Goal: Task Accomplishment & Management: Use online tool/utility

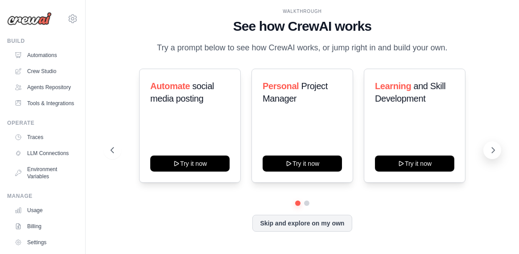
click at [492, 151] on icon at bounding box center [493, 150] width 9 height 9
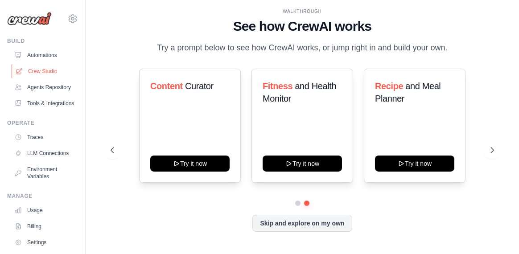
click at [54, 69] on link "Crew Studio" at bounding box center [45, 71] width 67 height 14
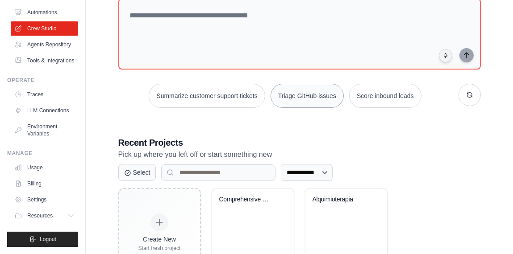
scroll to position [89, 0]
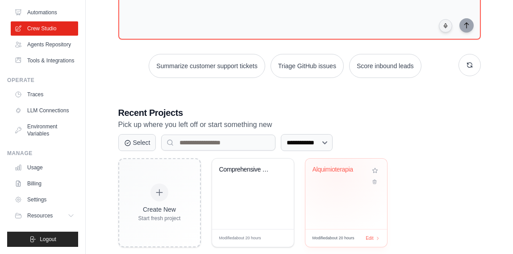
click at [336, 172] on div "Alquimioterapia" at bounding box center [339, 172] width 54 height 12
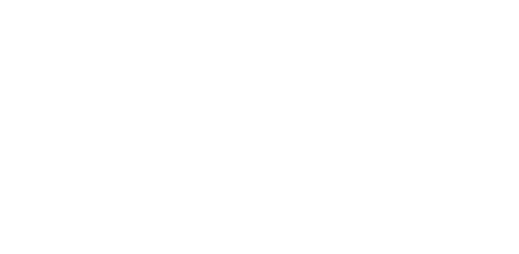
click at [374, 0] on html at bounding box center [259, 0] width 519 height 0
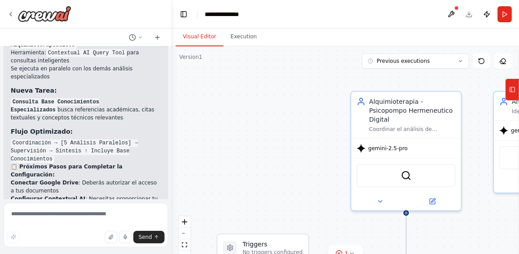
scroll to position [9736, 0]
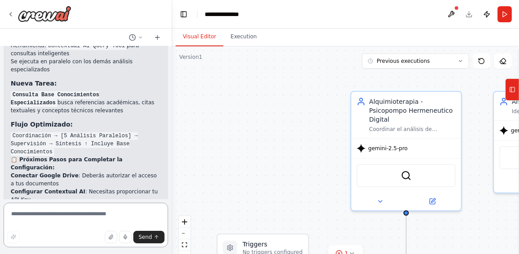
click at [89, 212] on textarea at bounding box center [86, 225] width 165 height 45
type textarea "**********"
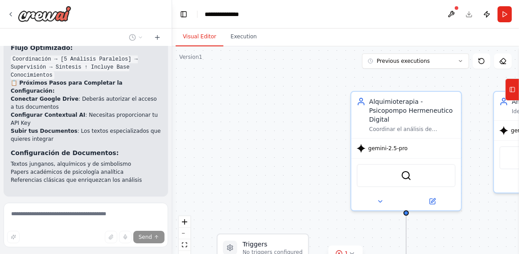
scroll to position [9814, 0]
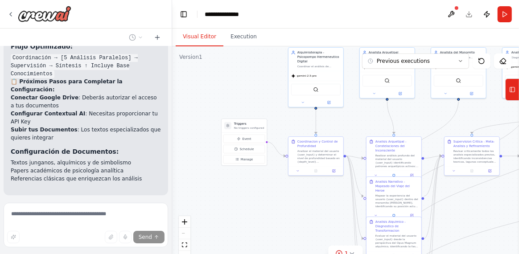
drag, startPoint x: 276, startPoint y: 144, endPoint x: 257, endPoint y: 78, distance: 68.2
click at [257, 78] on div ".deletable-edge-delete-btn { width: 20px; height: 20px; border: 0px solid #ffff…" at bounding box center [345, 157] width 347 height 223
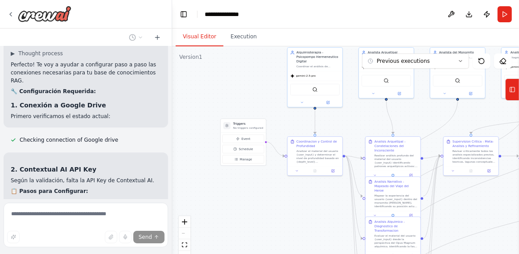
scroll to position [10083, 0]
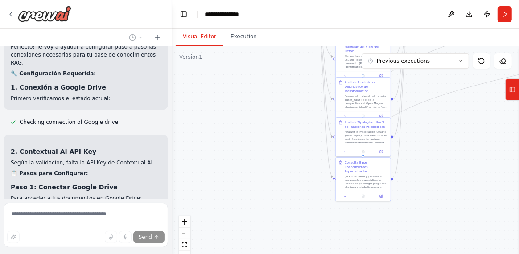
drag, startPoint x: 317, startPoint y: 228, endPoint x: 287, endPoint y: 88, distance: 142.8
click at [287, 88] on div ".deletable-edge-delete-btn { width: 20px; height: 20px; border: 0px solid #ffff…" at bounding box center [345, 157] width 347 height 223
click at [360, 180] on div "Leer y consultar documentos especializados locales en psicologia junguiana, alq…" at bounding box center [366, 181] width 43 height 14
click at [344, 194] on icon at bounding box center [346, 196] width 4 height 4
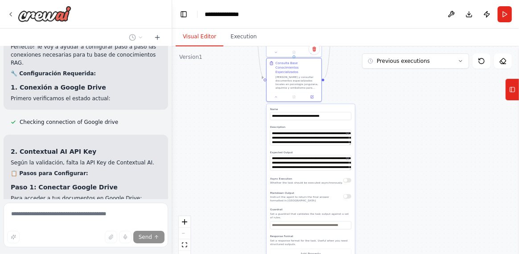
drag, startPoint x: 445, startPoint y: 185, endPoint x: 378, endPoint y: 97, distance: 110.7
click at [376, 85] on div ".deletable-edge-delete-btn { width: 20px; height: 20px; border: 0px solid #ffff…" at bounding box center [345, 157] width 347 height 223
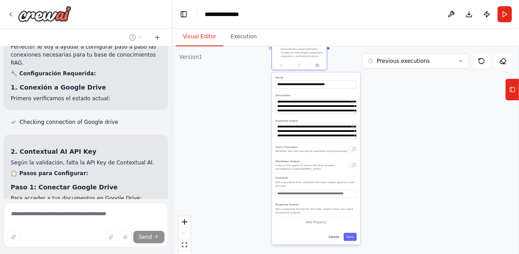
drag, startPoint x: 388, startPoint y: 168, endPoint x: 393, endPoint y: 137, distance: 31.7
click at [393, 137] on div ".deletable-edge-delete-btn { width: 20px; height: 20px; border: 0px solid #ffff…" at bounding box center [345, 157] width 347 height 223
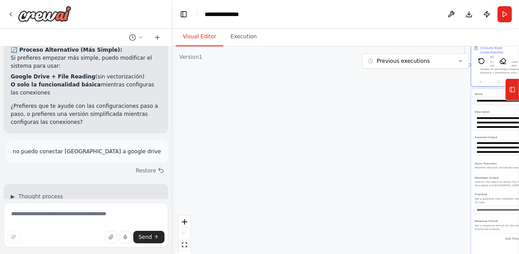
drag, startPoint x: 202, startPoint y: 137, endPoint x: 394, endPoint y: 153, distance: 193.4
click at [394, 153] on div ".deletable-edge-delete-btn { width: 20px; height: 20px; border: 0px solid #ffff…" at bounding box center [345, 157] width 347 height 223
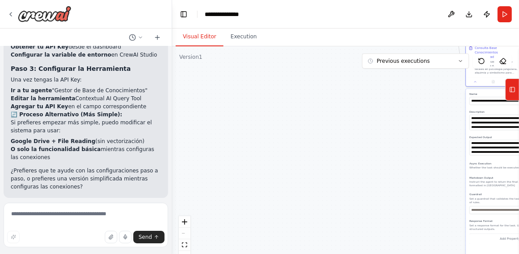
scroll to position [10329, 0]
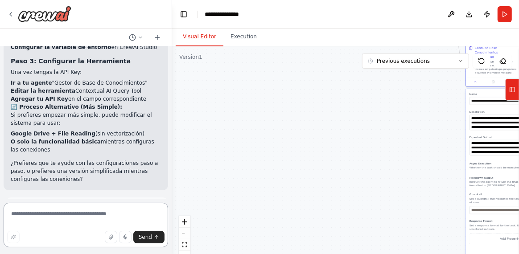
click at [66, 214] on textarea at bounding box center [86, 225] width 165 height 45
type textarea "**********"
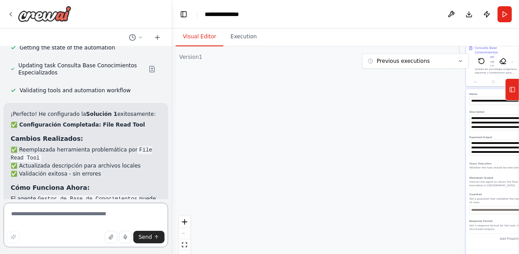
scroll to position [10866, 0]
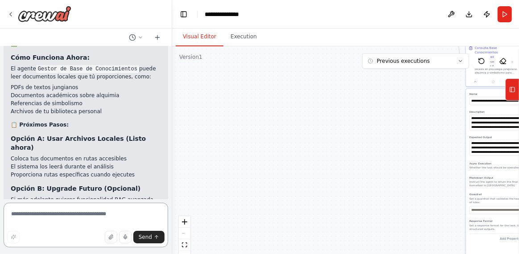
click at [71, 216] on textarea at bounding box center [86, 225] width 165 height 45
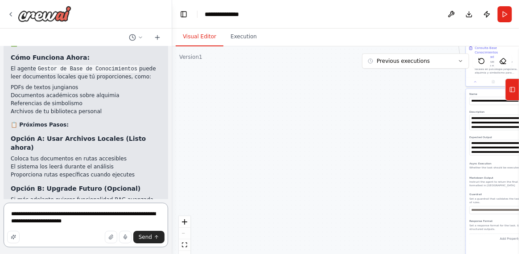
type textarea "**********"
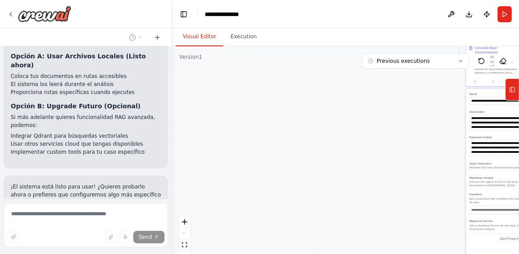
scroll to position [10952, 0]
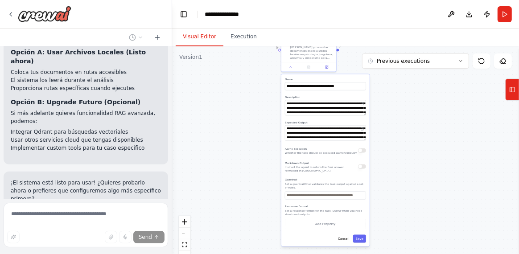
drag, startPoint x: 432, startPoint y: 160, endPoint x: 248, endPoint y: 146, distance: 184.4
click at [248, 146] on div ".deletable-edge-delete-btn { width: 20px; height: 20px; border: 0px solid #ffff…" at bounding box center [345, 157] width 347 height 223
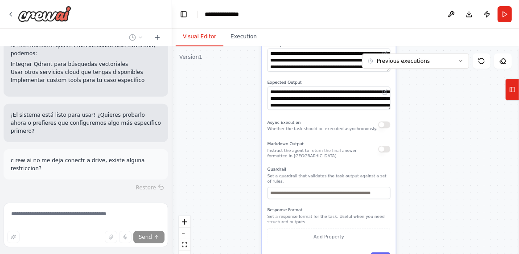
scroll to position [11028, 0]
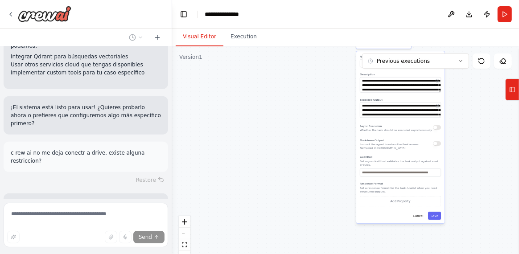
drag, startPoint x: 226, startPoint y: 173, endPoint x: 311, endPoint y: 158, distance: 86.8
click at [320, 158] on div ".deletable-edge-delete-btn { width: 20px; height: 20px; border: 0px solid #ffff…" at bounding box center [345, 157] width 347 height 223
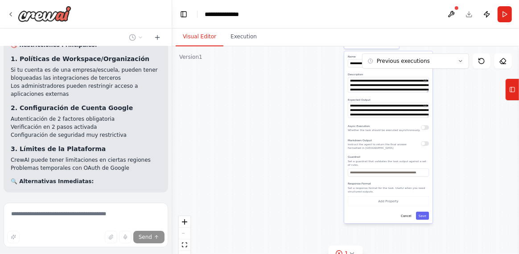
type textarea "**********"
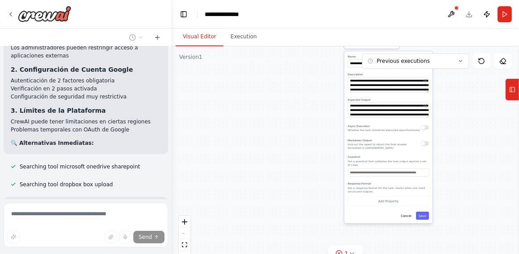
scroll to position [11261, 0]
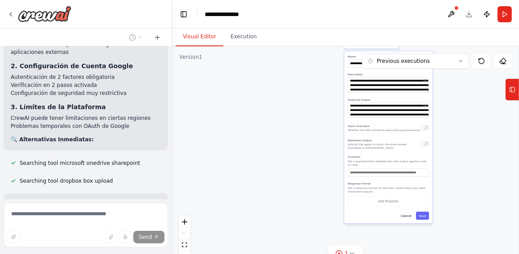
click at [274, 139] on div ".deletable-edge-delete-btn { width: 20px; height: 20px; border: 0px solid #ffff…" at bounding box center [345, 157] width 347 height 223
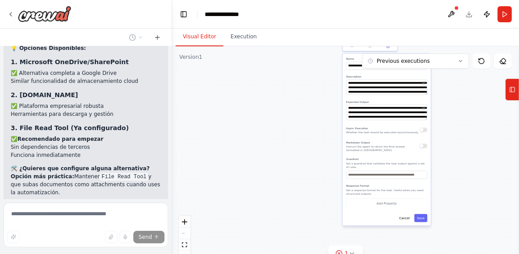
scroll to position [11461, 0]
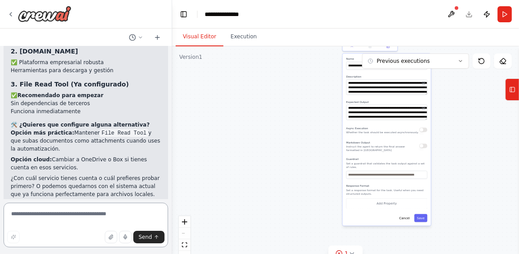
click at [98, 214] on textarea at bounding box center [86, 225] width 165 height 45
type textarea "******"
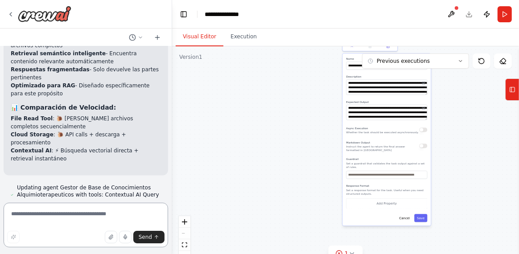
scroll to position [11808, 0]
click at [71, 209] on textarea at bounding box center [86, 225] width 165 height 45
type textarea "**********"
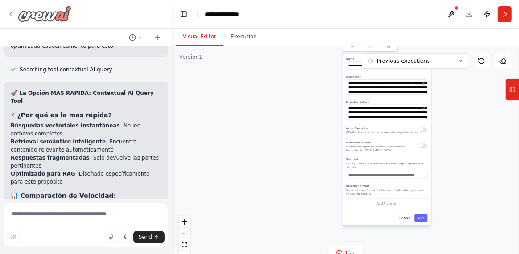
click at [9, 14] on icon at bounding box center [10, 14] width 7 height 7
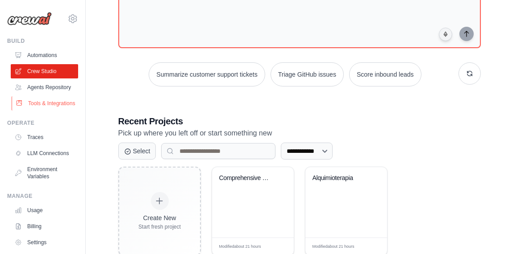
click at [44, 111] on link "Tools & Integrations" at bounding box center [45, 103] width 67 height 14
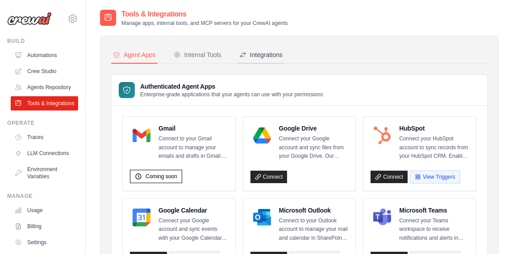
click at [276, 54] on div "Integrations" at bounding box center [260, 54] width 43 height 9
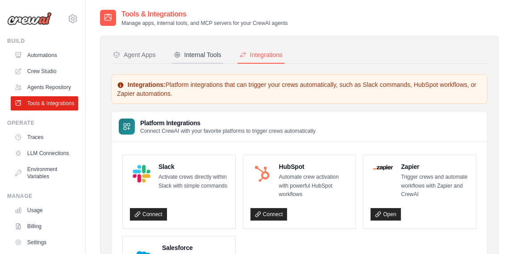
click at [213, 58] on div "Internal Tools" at bounding box center [198, 54] width 48 height 9
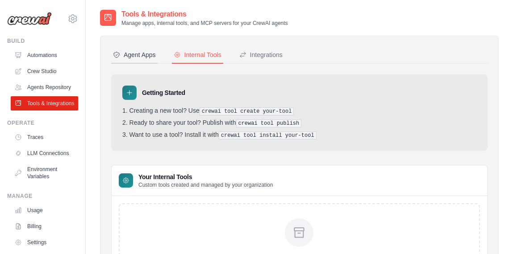
click at [143, 52] on div "Agent Apps" at bounding box center [134, 54] width 43 height 9
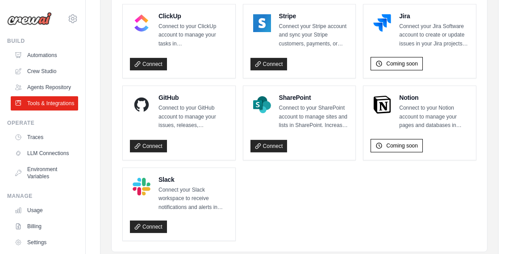
scroll to position [502, 0]
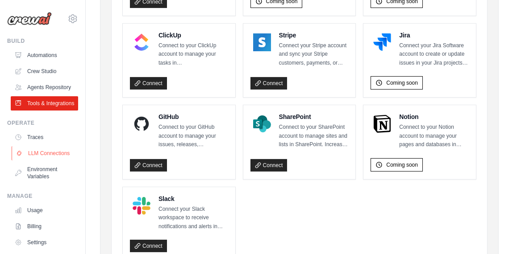
click at [33, 161] on link "LLM Connections" at bounding box center [45, 153] width 67 height 14
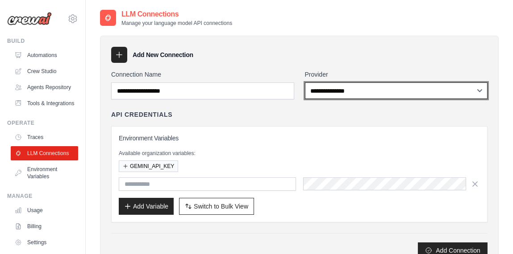
click at [486, 88] on select "**********" at bounding box center [396, 91] width 183 height 17
drag, startPoint x: 486, startPoint y: 88, endPoint x: 477, endPoint y: 80, distance: 12.1
click at [486, 88] on select "**********" at bounding box center [396, 91] width 183 height 17
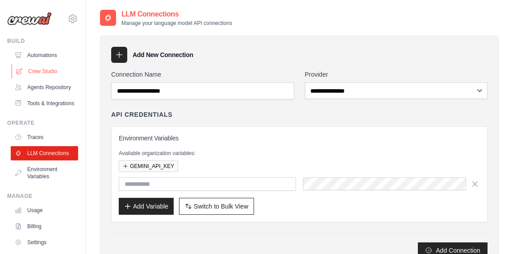
click at [42, 72] on link "Crew Studio" at bounding box center [45, 71] width 67 height 14
click at [49, 72] on link "Crew Studio" at bounding box center [45, 71] width 67 height 14
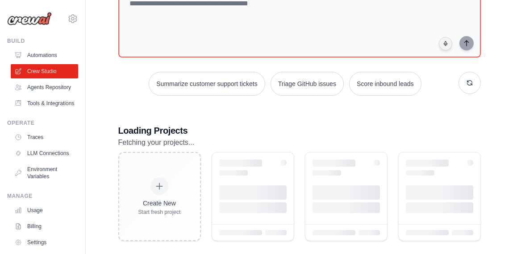
scroll to position [80, 0]
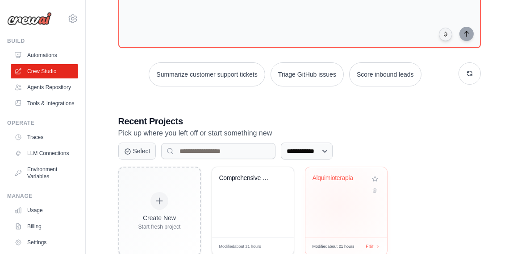
click at [338, 205] on div "Alquimioterapia" at bounding box center [346, 202] width 82 height 70
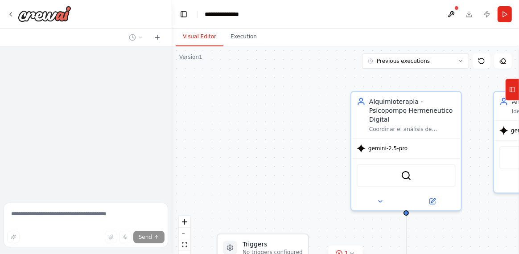
click at [285, 119] on div ".deletable-edge-delete-btn { width: 20px; height: 20px; border: 0px solid #ffff…" at bounding box center [345, 157] width 347 height 223
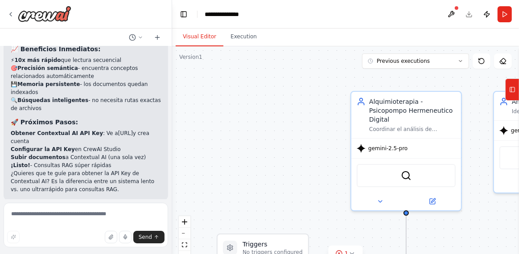
scroll to position [12106, 0]
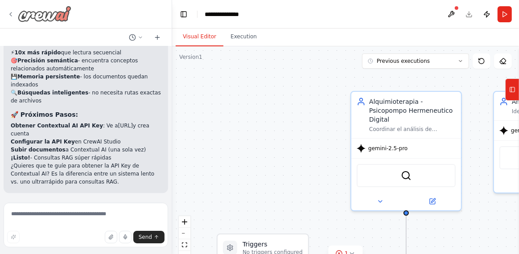
click at [11, 15] on icon at bounding box center [11, 14] width 2 height 4
click at [59, 17] on img at bounding box center [45, 14] width 54 height 16
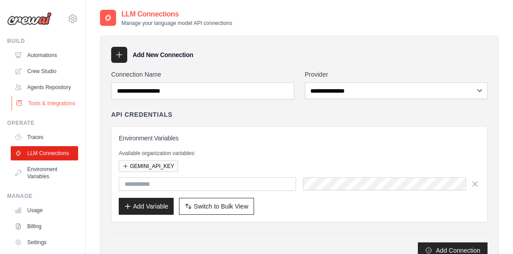
click at [49, 111] on link "Tools & Integrations" at bounding box center [45, 103] width 67 height 14
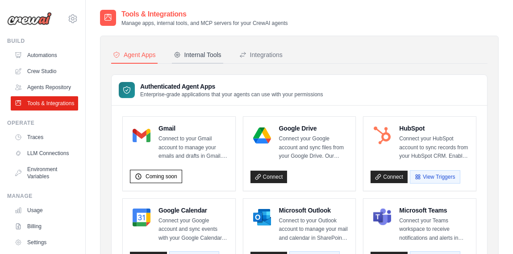
click at [204, 56] on div "Internal Tools" at bounding box center [198, 54] width 48 height 9
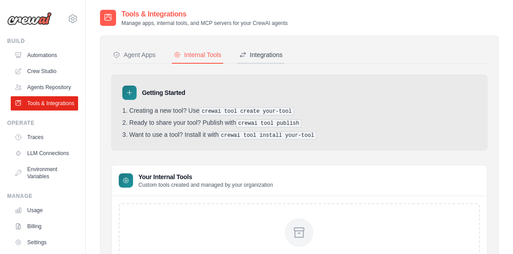
click at [261, 54] on div "Integrations" at bounding box center [260, 54] width 43 height 9
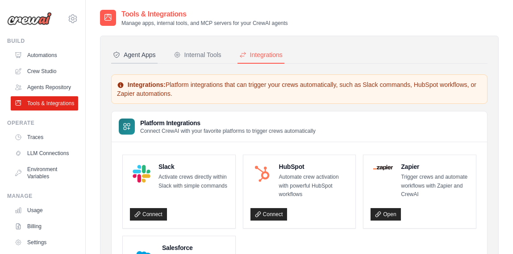
click at [135, 58] on div "Agent Apps" at bounding box center [134, 54] width 43 height 9
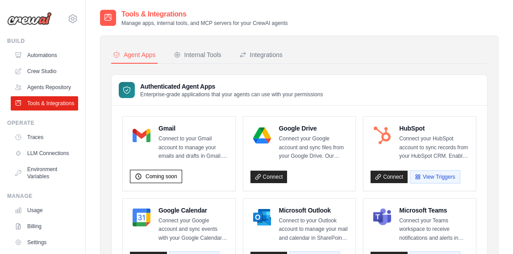
scroll to position [64, 0]
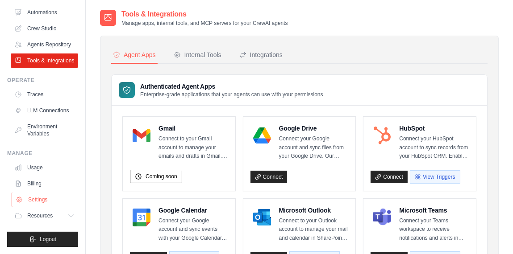
click at [44, 202] on link "Settings" at bounding box center [45, 200] width 67 height 14
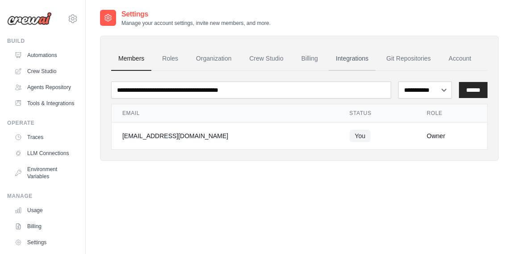
click at [345, 55] on link "Integrations" at bounding box center [351, 59] width 47 height 24
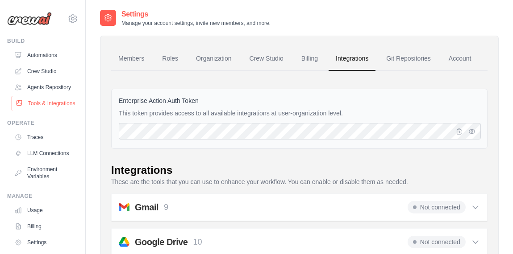
click at [38, 111] on link "Tools & Integrations" at bounding box center [45, 103] width 67 height 14
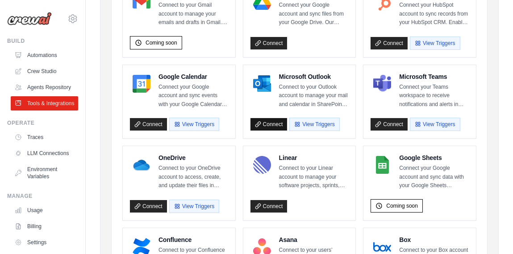
scroll to position [130, 0]
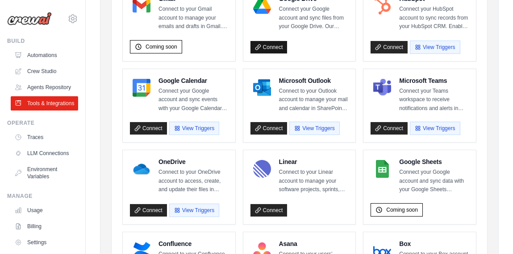
click at [268, 46] on link "Connect" at bounding box center [268, 47] width 37 height 12
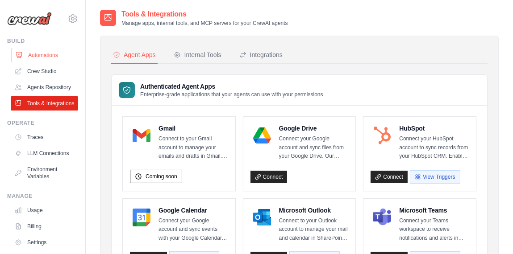
click at [44, 56] on link "Automations" at bounding box center [45, 55] width 67 height 14
click at [39, 70] on link "Crew Studio" at bounding box center [45, 71] width 67 height 14
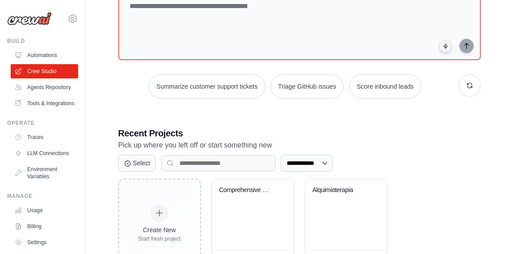
scroll to position [104, 0]
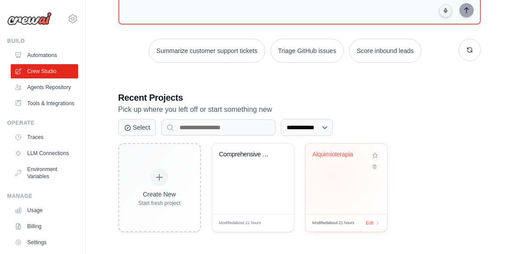
click at [332, 172] on div "Alquimioterapia" at bounding box center [346, 179] width 82 height 70
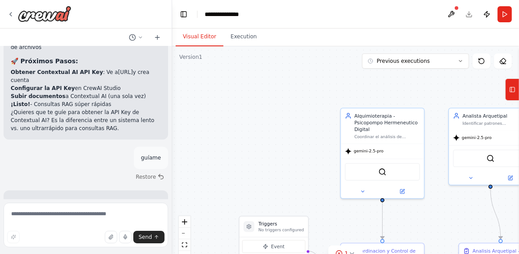
scroll to position [12151, 0]
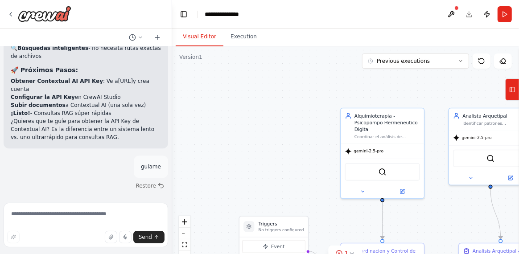
drag, startPoint x: 20, startPoint y: 79, endPoint x: 103, endPoint y: 188, distance: 136.9
click at [59, 228] on textarea at bounding box center [86, 225] width 165 height 45
type textarea "**********"
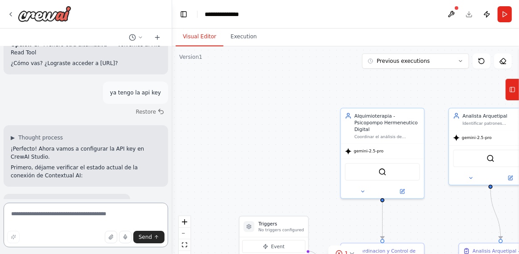
scroll to position [12590, 0]
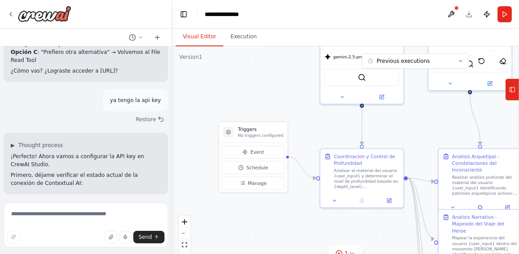
drag, startPoint x: 296, startPoint y: 169, endPoint x: 276, endPoint y: 74, distance: 96.8
click at [276, 74] on div ".deletable-edge-delete-btn { width: 20px; height: 20px; border: 0px solid #ffff…" at bounding box center [345, 157] width 347 height 223
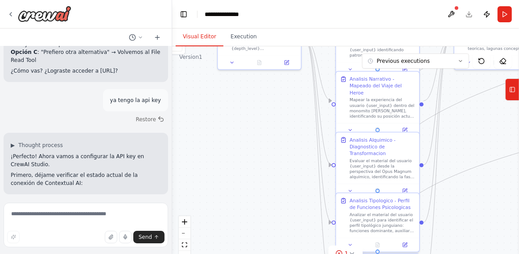
drag, startPoint x: 358, startPoint y: 234, endPoint x: 260, endPoint y: 109, distance: 158.9
click at [260, 109] on div ".deletable-edge-delete-btn { width: 20px; height: 20px; border: 0px solid #ffff…" at bounding box center [345, 157] width 347 height 223
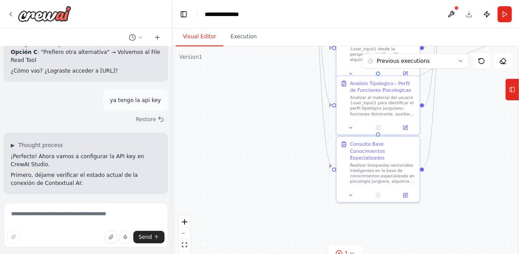
drag, startPoint x: 276, startPoint y: 201, endPoint x: 277, endPoint y: 83, distance: 117.8
click at [277, 83] on div ".deletable-edge-delete-btn { width: 20px; height: 20px; border: 0px solid #ffff…" at bounding box center [345, 157] width 347 height 223
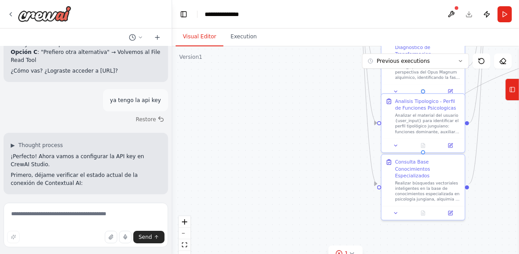
drag, startPoint x: 284, startPoint y: 136, endPoint x: 328, endPoint y: 154, distance: 47.8
click at [328, 154] on div ".deletable-edge-delete-btn { width: 20px; height: 20px; border: 0px solid #ffff…" at bounding box center [345, 157] width 347 height 223
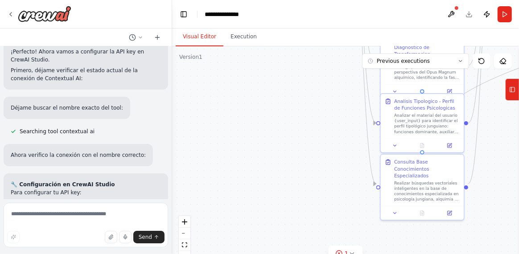
scroll to position [12697, 0]
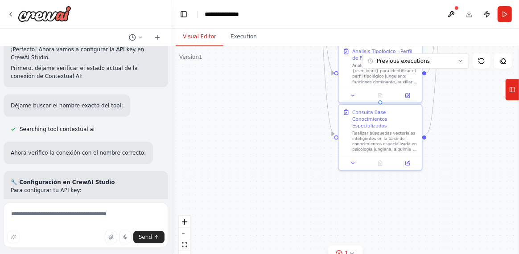
drag, startPoint x: 277, startPoint y: 163, endPoint x: 235, endPoint y: 112, distance: 65.6
click at [235, 112] on div ".deletable-edge-delete-btn { width: 20px; height: 20px; border: 0px solid #ffff…" at bounding box center [345, 157] width 347 height 223
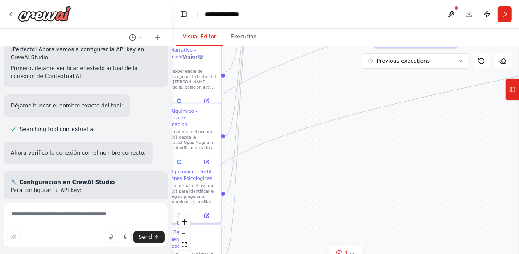
drag, startPoint x: 469, startPoint y: 128, endPoint x: 259, endPoint y: 259, distance: 247.3
click at [259, 254] on html "quiero crear esto con agentes: <poml> <meta> <version> 2.8 </version> <framewor…" at bounding box center [259, 127] width 519 height 254
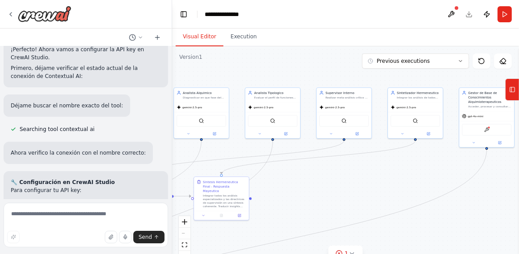
drag, startPoint x: 363, startPoint y: 236, endPoint x: 286, endPoint y: 270, distance: 84.5
click at [286, 254] on html "quiero crear esto con agentes: <poml> <meta> <version> 2.8 </version> <framewor…" at bounding box center [259, 127] width 519 height 254
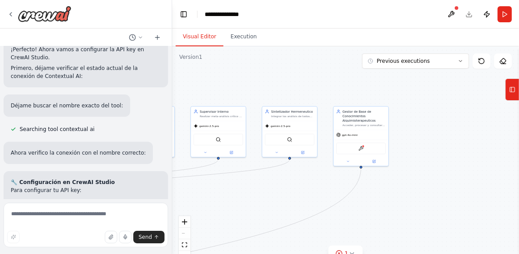
drag, startPoint x: 474, startPoint y: 187, endPoint x: 353, endPoint y: 204, distance: 122.6
click at [353, 204] on div ".deletable-edge-delete-btn { width: 20px; height: 20px; border: 0px solid #ffff…" at bounding box center [345, 157] width 347 height 223
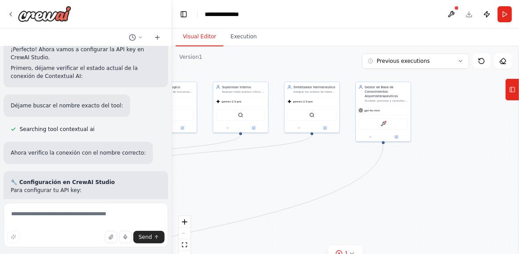
drag, startPoint x: 301, startPoint y: 196, endPoint x: 323, endPoint y: 171, distance: 33.2
click at [323, 171] on div ".deletable-edge-delete-btn { width: 20px; height: 20px; border: 0px solid #ffff…" at bounding box center [345, 157] width 347 height 223
click at [369, 137] on icon at bounding box center [371, 136] width 4 height 4
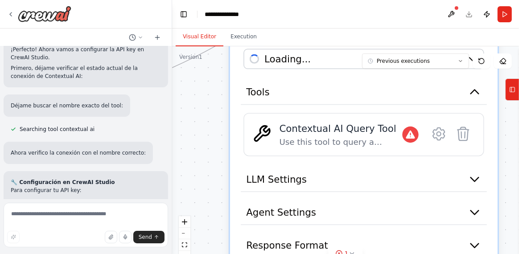
drag, startPoint x: 271, startPoint y: 146, endPoint x: 201, endPoint y: -5, distance: 166.5
click at [201, 0] on html "quiero crear esto con agentes: <poml> <meta> <version> 2.8 </version> <framewor…" at bounding box center [259, 127] width 519 height 254
click at [388, 137] on div "Use this tool to query a Contextual AI RAG agent with access to your documents" at bounding box center [341, 142] width 123 height 11
click at [439, 135] on icon at bounding box center [439, 134] width 12 height 12
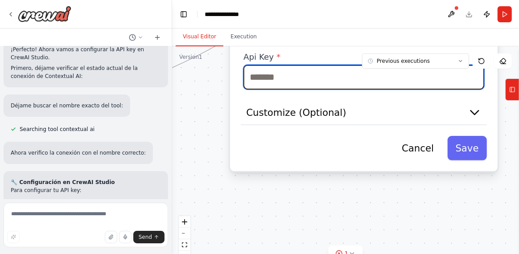
click at [288, 81] on input "text" at bounding box center [364, 77] width 241 height 25
paste input "**********"
type input "**********"
paste input "**********"
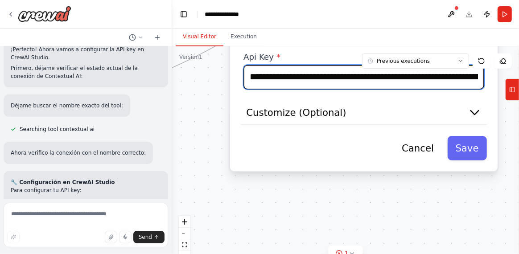
scroll to position [0, 76]
type input "**********"
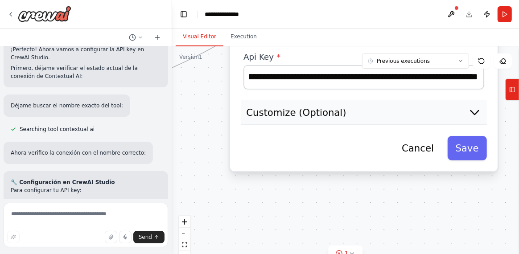
scroll to position [0, 0]
click at [465, 115] on button "Customize (Optional)" at bounding box center [364, 112] width 246 height 25
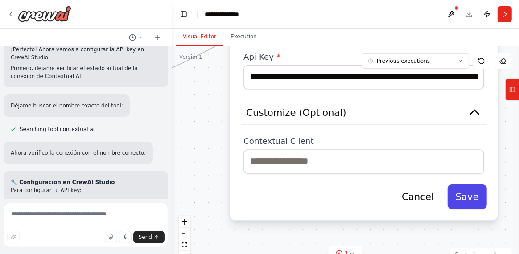
click at [474, 194] on button "Save" at bounding box center [467, 197] width 39 height 25
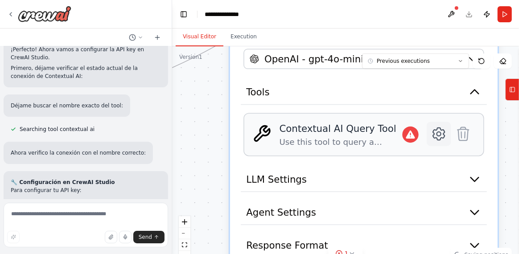
click at [440, 133] on icon at bounding box center [439, 134] width 4 height 4
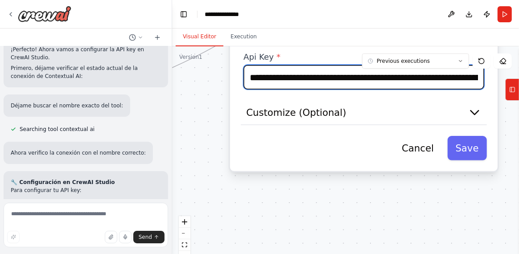
drag, startPoint x: 337, startPoint y: 77, endPoint x: 199, endPoint y: 76, distance: 137.9
click at [199, 76] on div ".deletable-edge-delete-btn { width: 20px; height: 20px; border: 0px solid #ffff…" at bounding box center [345, 157] width 347 height 223
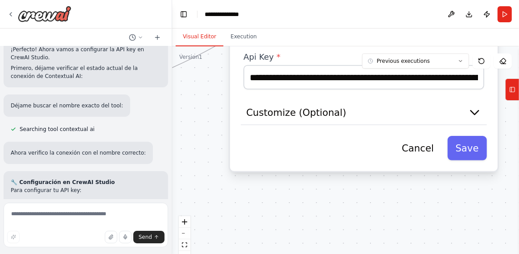
drag, startPoint x: 366, startPoint y: 104, endPoint x: 351, endPoint y: 95, distance: 17.6
click at [366, 104] on button "Customize (Optional)" at bounding box center [364, 112] width 246 height 25
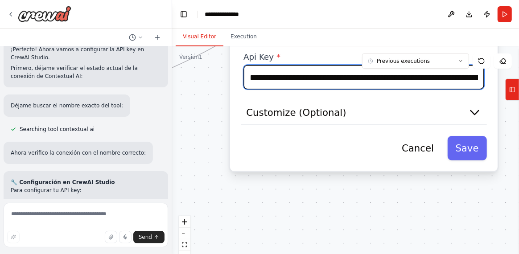
click at [300, 78] on input "**********" at bounding box center [364, 77] width 241 height 25
click at [318, 77] on input "**********" at bounding box center [364, 77] width 241 height 25
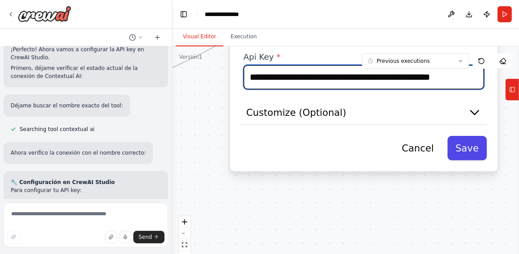
type input "**********"
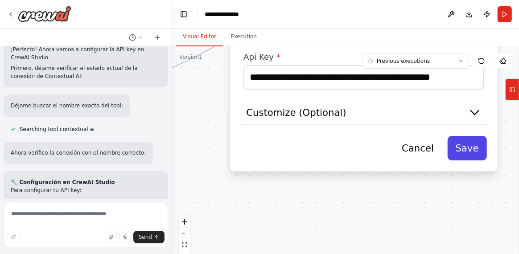
click at [480, 147] on button "Save" at bounding box center [467, 148] width 39 height 25
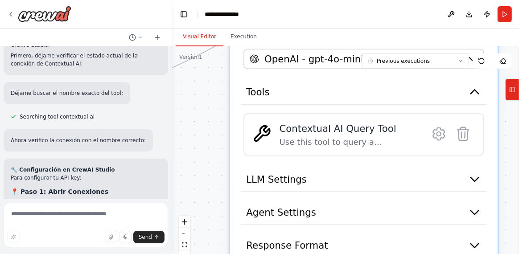
scroll to position [12713, 0]
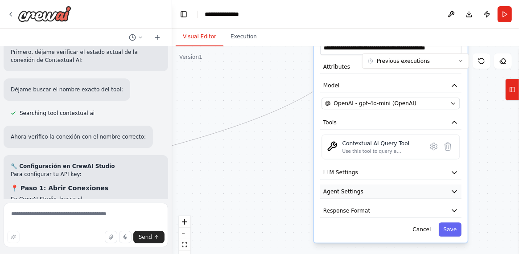
click at [454, 191] on icon "button" at bounding box center [454, 192] width 4 height 2
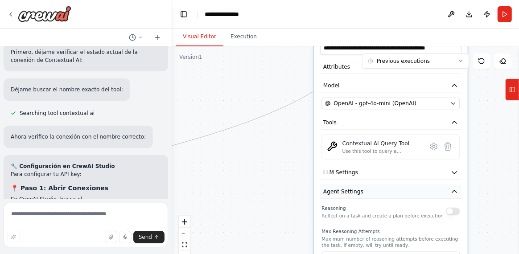
click at [454, 191] on icon "button" at bounding box center [454, 192] width 4 height 2
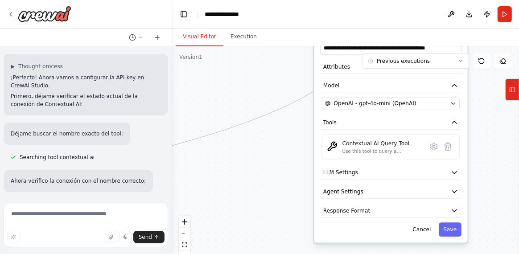
scroll to position [12669, 0]
